Goal: Task Accomplishment & Management: Manage account settings

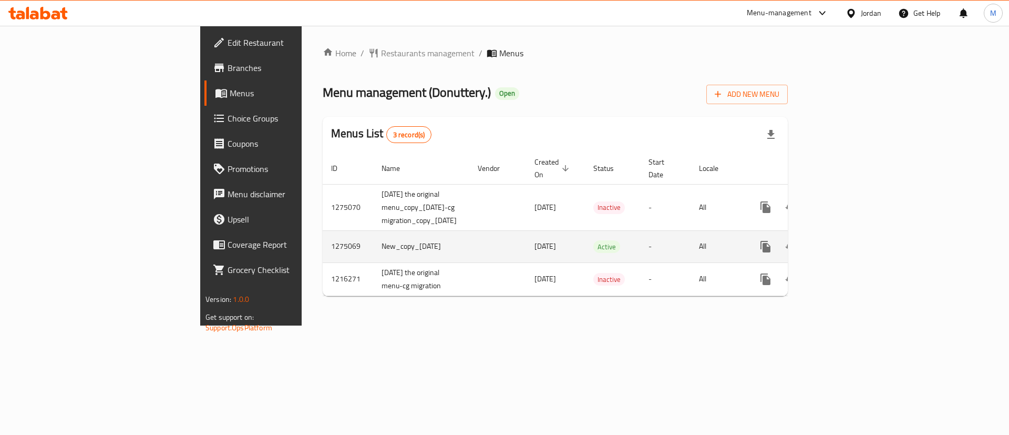
click at [848, 240] on icon "enhanced table" at bounding box center [841, 246] width 13 height 13
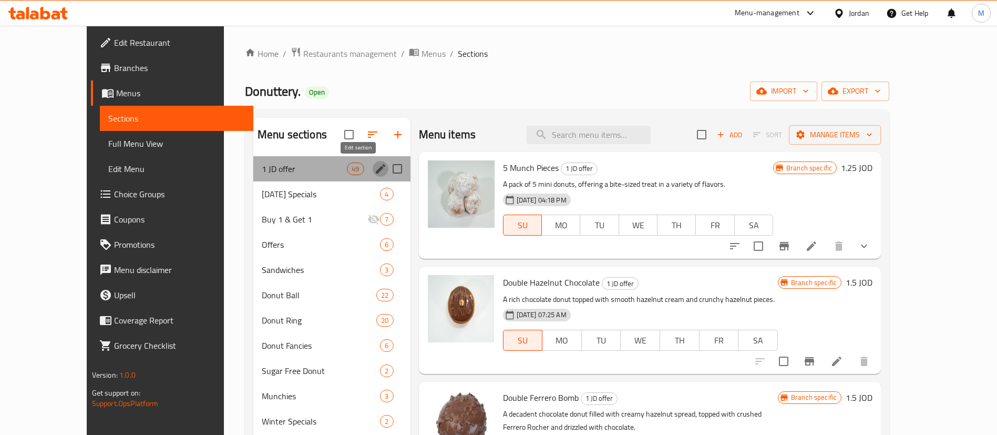
click at [374, 165] on icon "edit" at bounding box center [380, 168] width 13 height 13
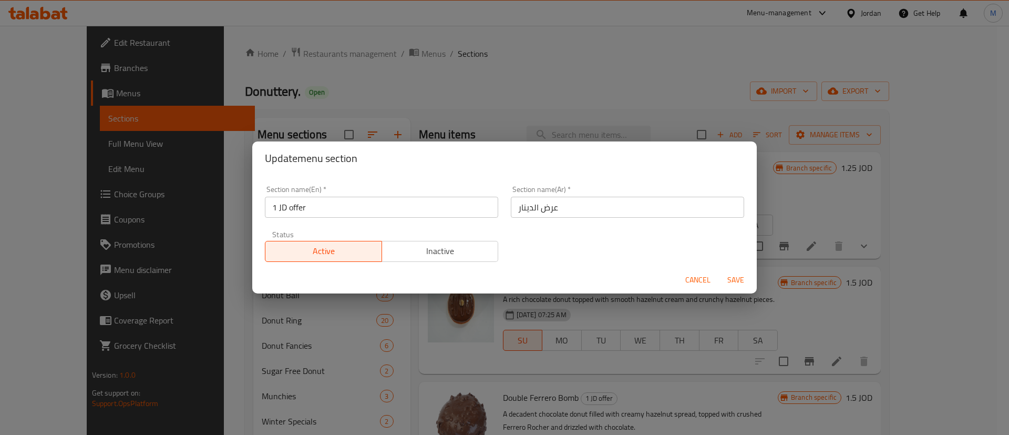
click at [415, 246] on span "Inactive" at bounding box center [440, 250] width 108 height 15
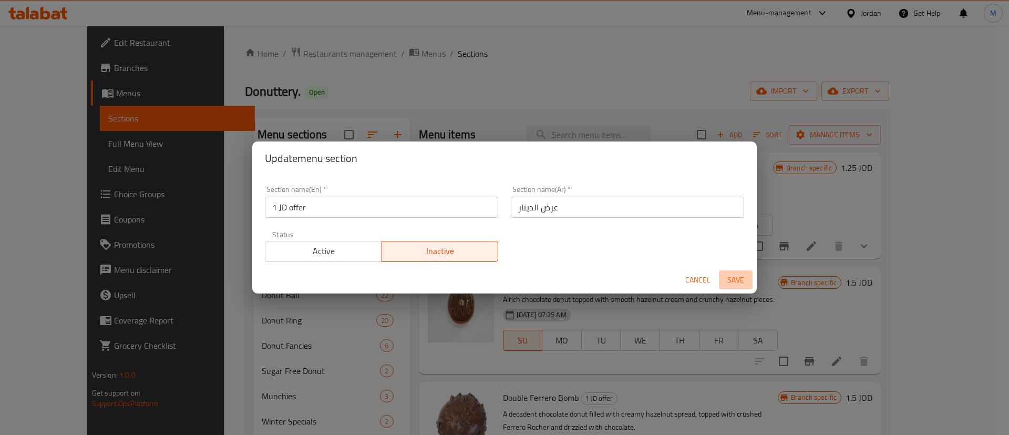
click at [742, 280] on span "Save" at bounding box center [735, 279] width 25 height 13
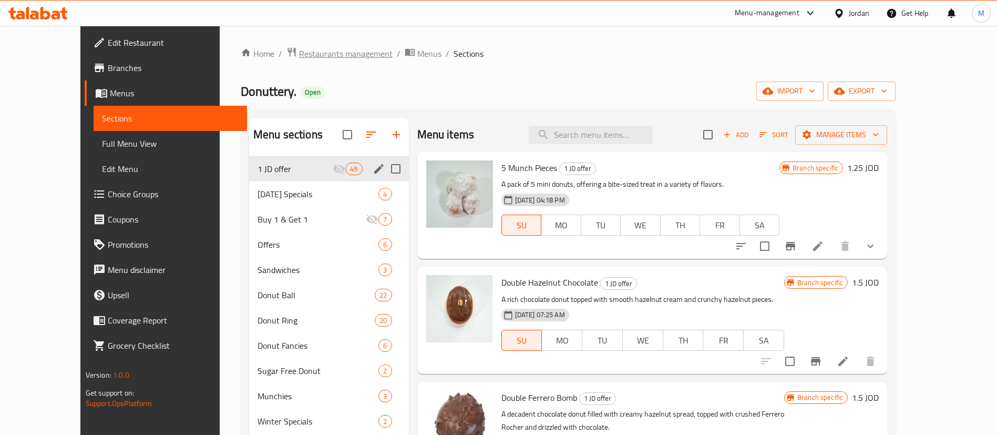
click at [313, 53] on span "Restaurants management" at bounding box center [346, 53] width 94 height 13
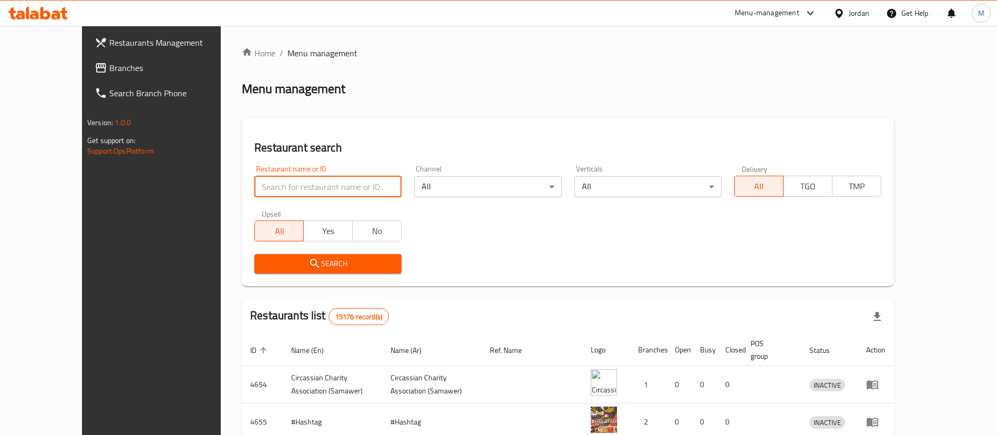
click at [304, 182] on input "search" at bounding box center [327, 186] width 147 height 21
type input "donutt"
click at [326, 260] on span "Search" at bounding box center [328, 263] width 130 height 13
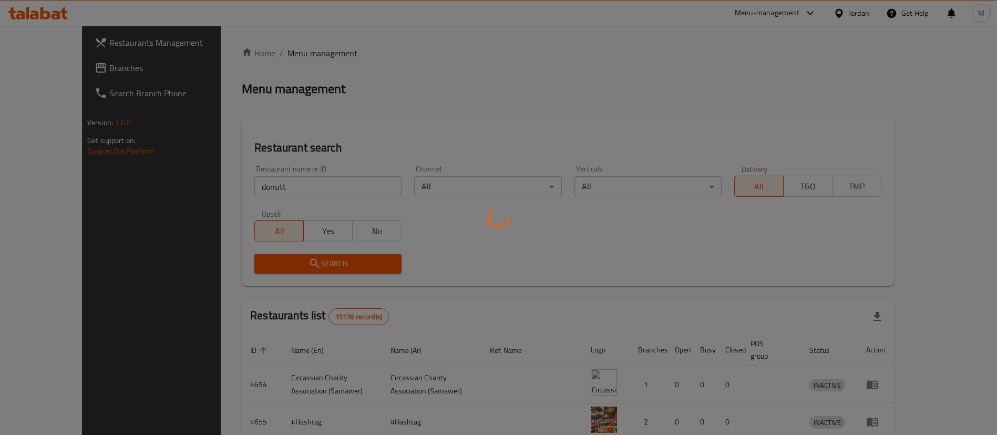
scroll to position [88, 0]
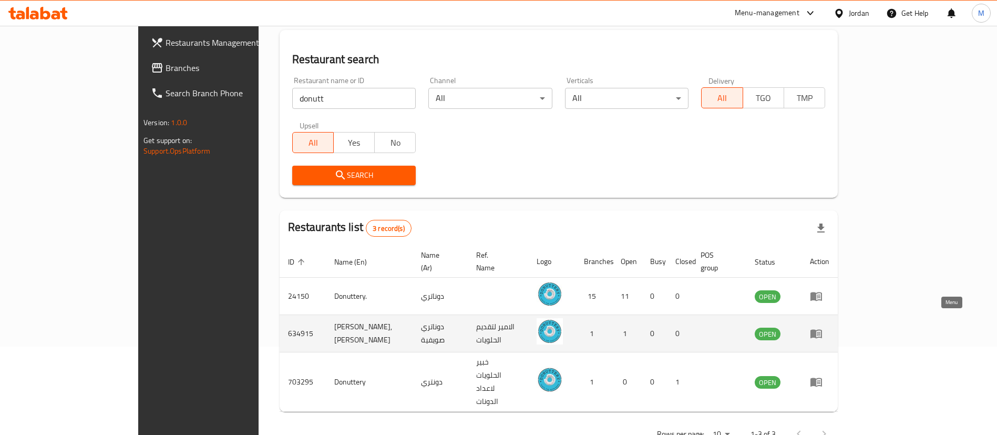
click at [823, 327] on icon "enhanced table" at bounding box center [816, 333] width 13 height 13
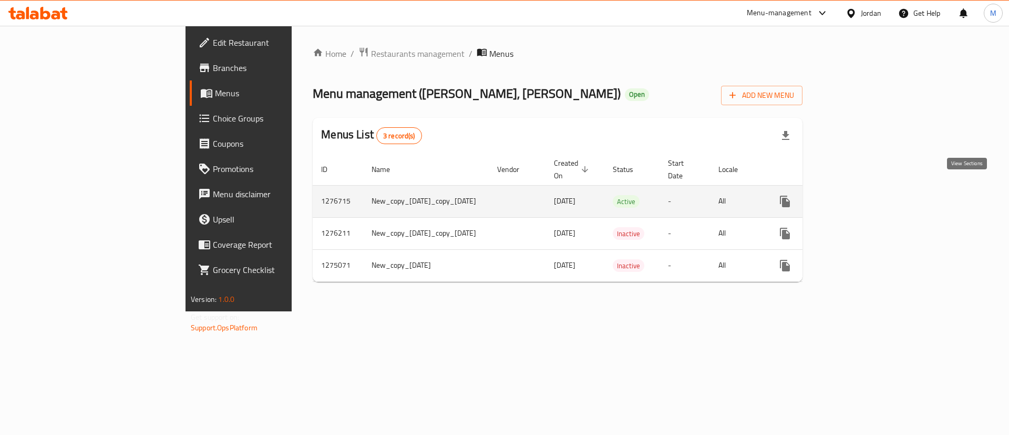
click at [867, 195] on icon "enhanced table" at bounding box center [861, 201] width 13 height 13
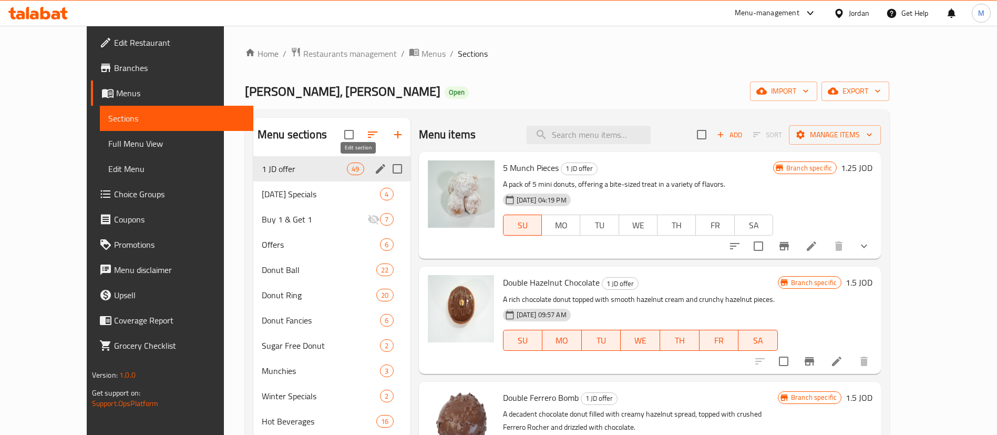
click at [374, 167] on icon "edit" at bounding box center [380, 168] width 13 height 13
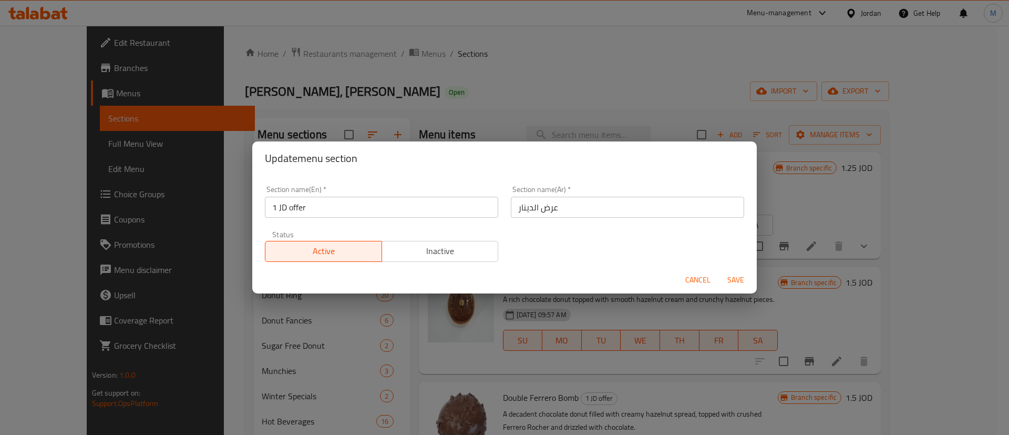
click at [422, 243] on span "Inactive" at bounding box center [440, 250] width 108 height 15
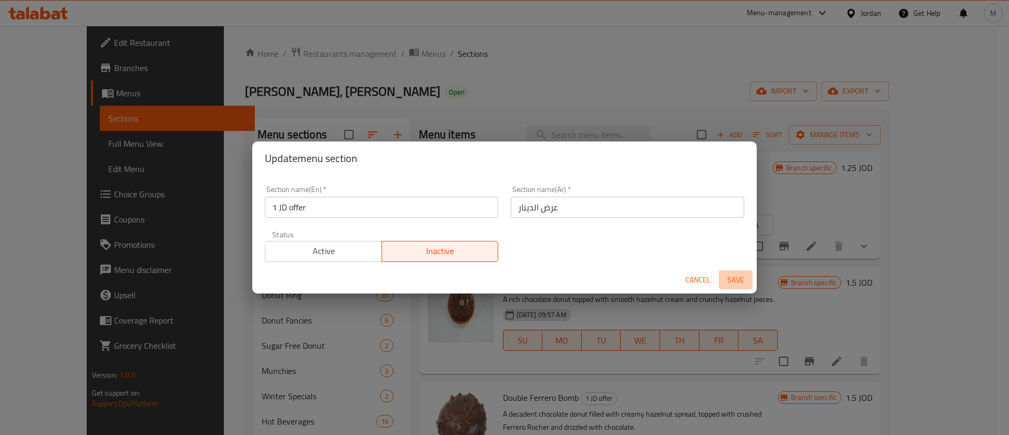
click at [738, 277] on span "Save" at bounding box center [735, 279] width 25 height 13
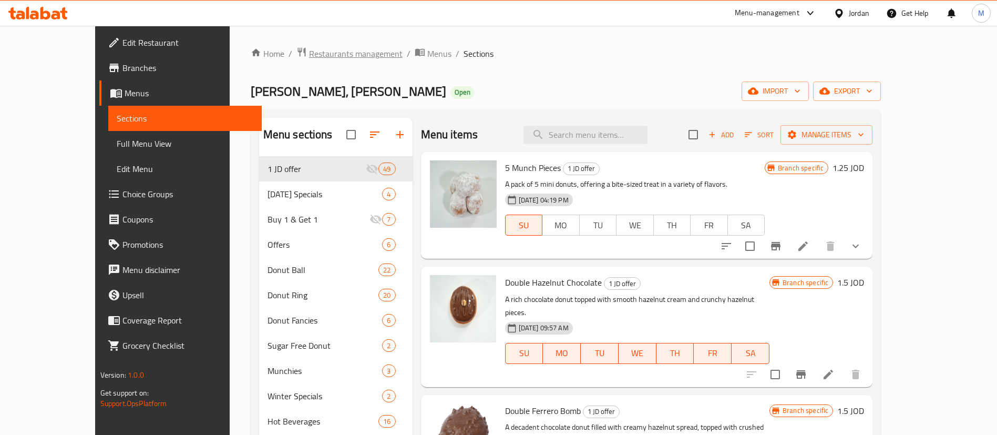
click at [319, 54] on span "Restaurants management" at bounding box center [356, 53] width 94 height 13
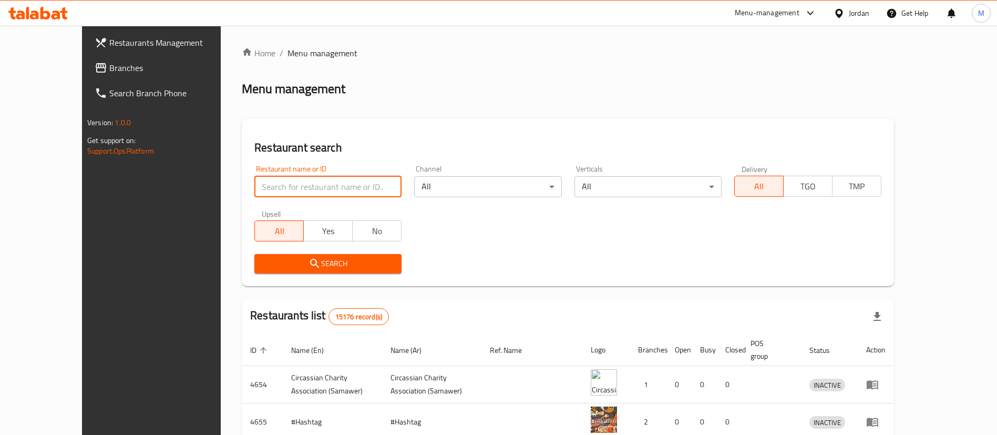
click at [272, 176] on input "search" at bounding box center [327, 186] width 147 height 21
type input "El reem snack"
click button "Search" at bounding box center [327, 263] width 147 height 19
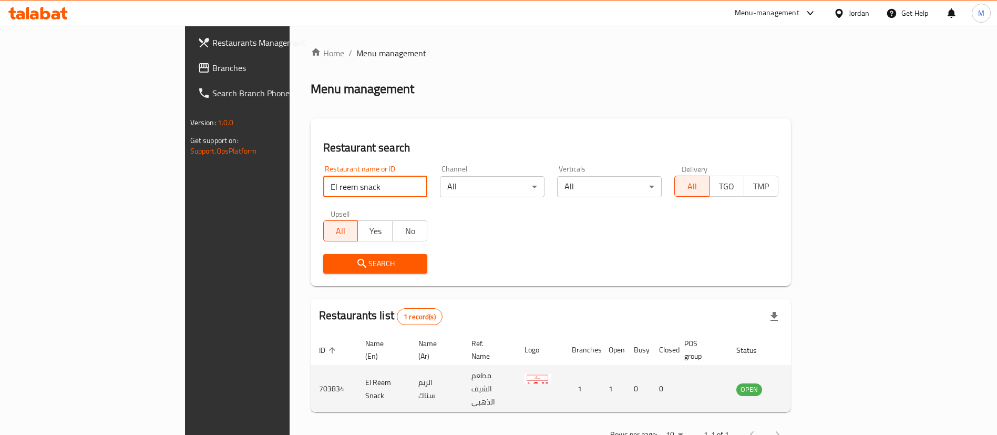
scroll to position [14, 0]
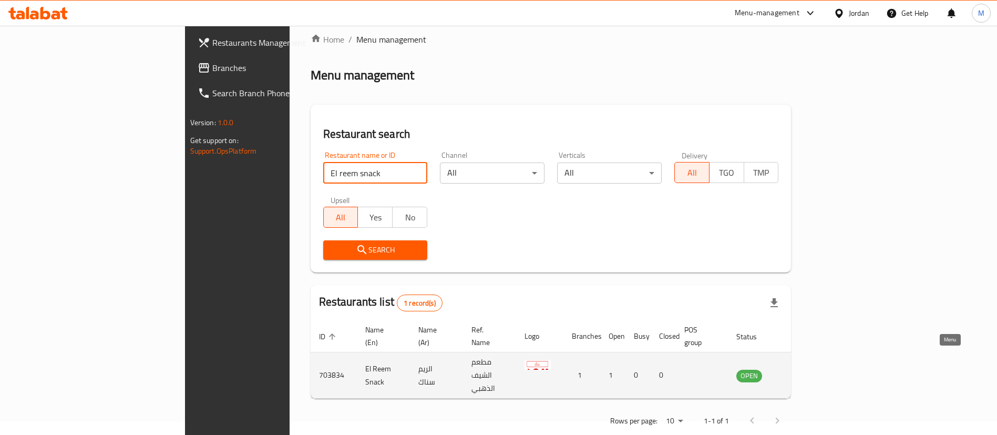
click at [804, 369] on icon "enhanced table" at bounding box center [798, 375] width 13 height 13
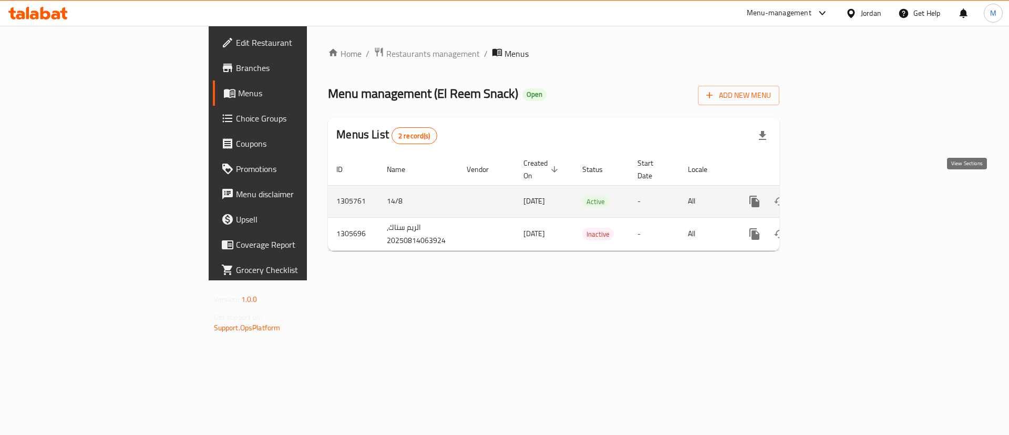
click at [835, 197] on icon "enhanced table" at bounding box center [830, 201] width 9 height 9
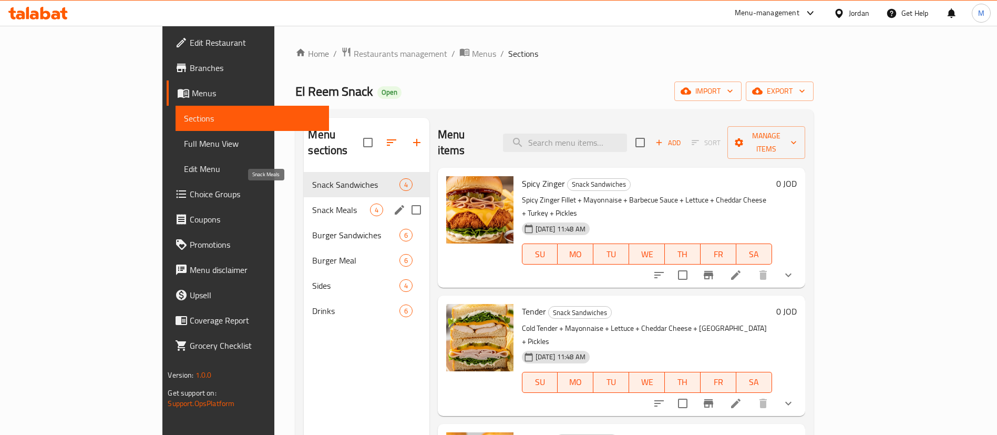
click at [312, 203] on span "Snack Meals" at bounding box center [340, 209] width 57 height 13
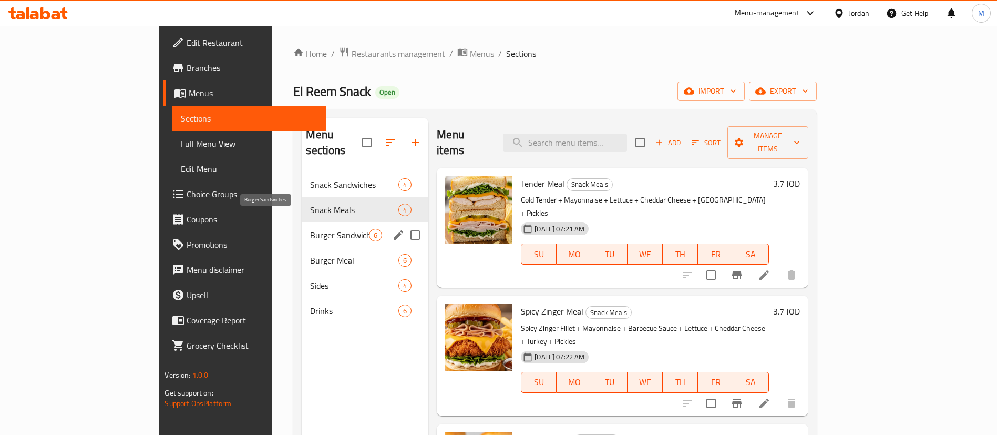
click at [310, 229] on span "Burger Sandwiches" at bounding box center [339, 235] width 59 height 13
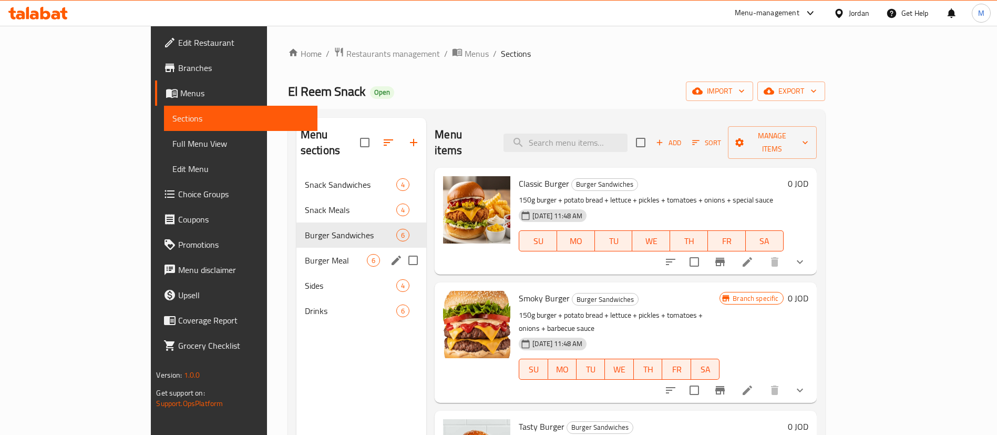
click at [305, 254] on span "Burger Meal" at bounding box center [336, 260] width 62 height 13
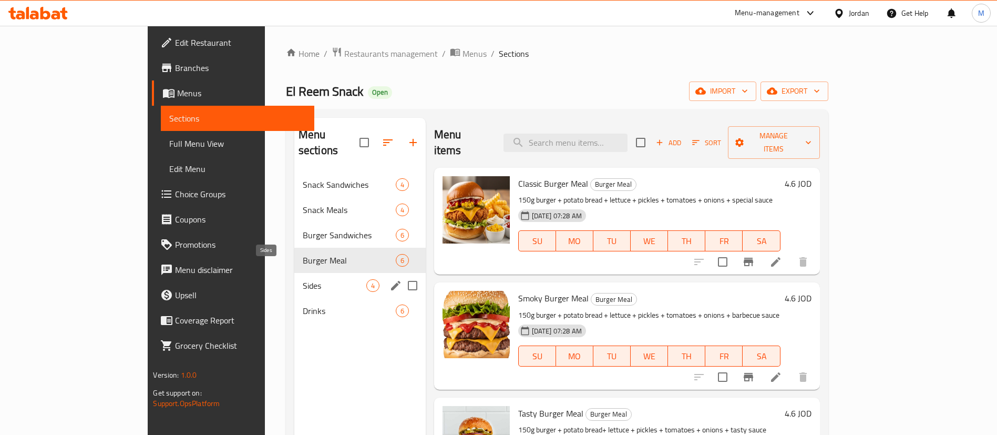
click at [303, 279] on span "Sides" at bounding box center [335, 285] width 64 height 13
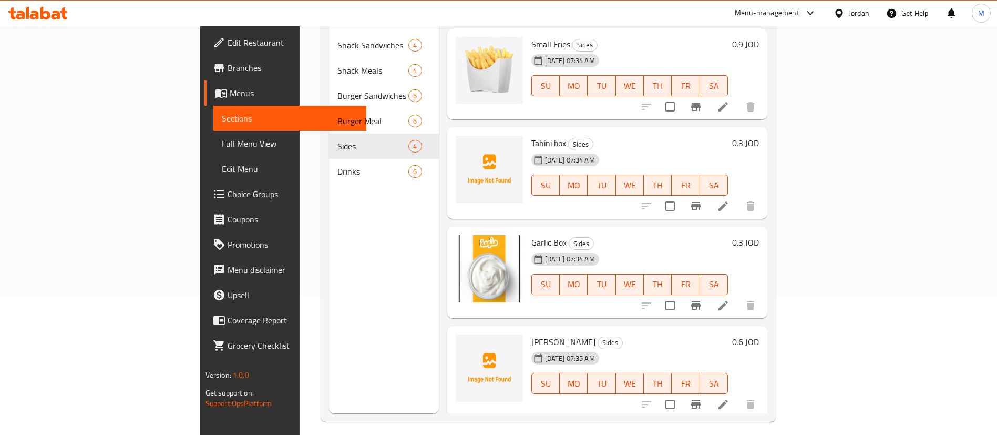
scroll to position [147, 0]
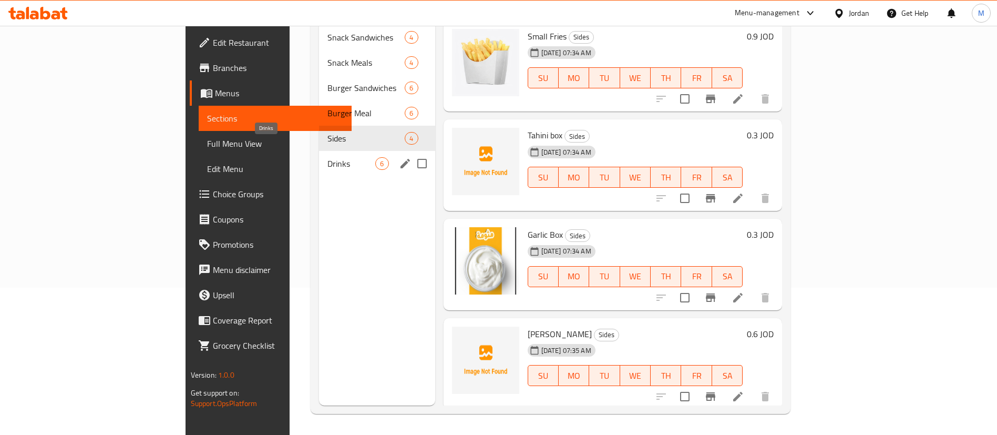
click at [328, 157] on span "Drinks" at bounding box center [352, 163] width 48 height 13
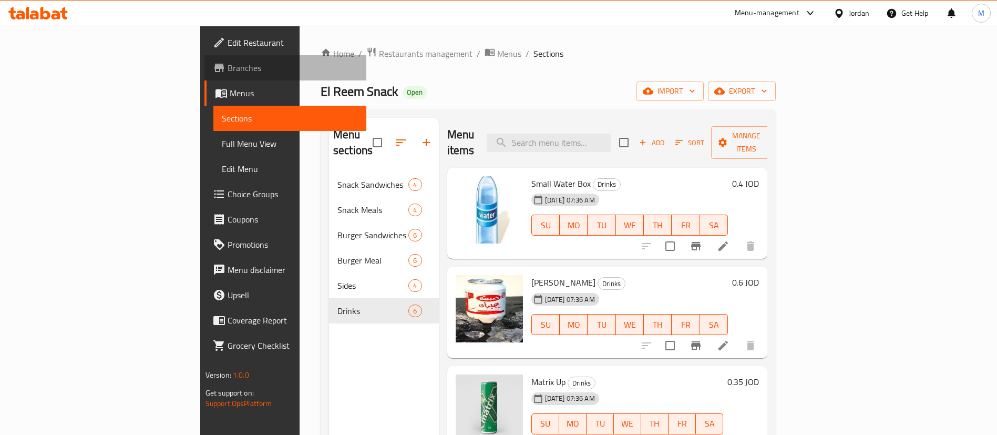
click at [228, 70] on span "Branches" at bounding box center [293, 68] width 131 height 13
